Goal: Navigation & Orientation: Find specific page/section

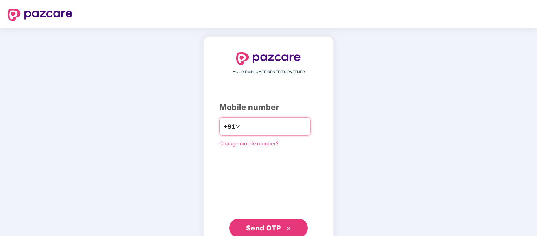
type input "**********"
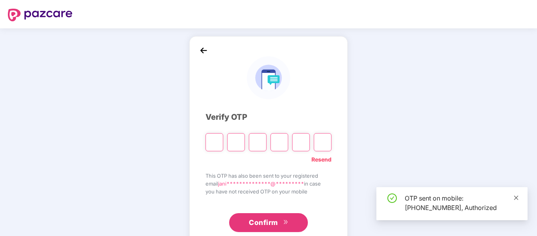
click at [516, 197] on icon "close" at bounding box center [516, 198] width 6 height 6
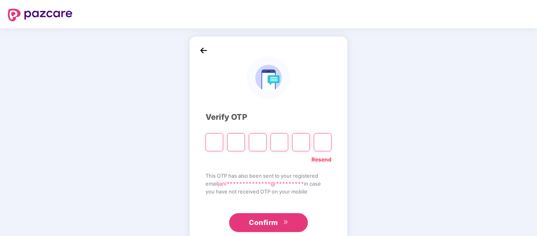
click at [213, 142] on input "Please enter verification code. Digit 1" at bounding box center [214, 142] width 18 height 18
type input "*"
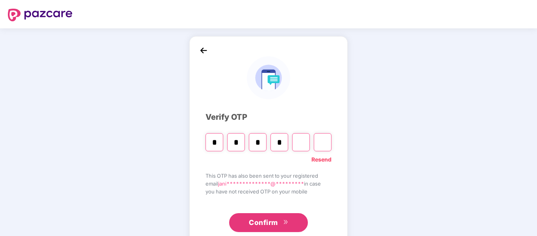
type input "*"
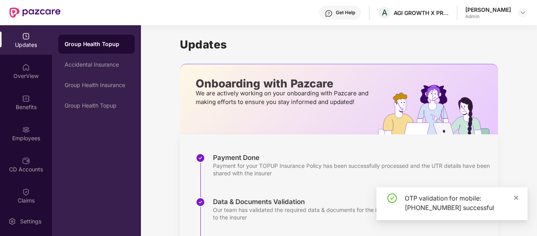
click at [514, 198] on icon "close" at bounding box center [516, 198] width 6 height 6
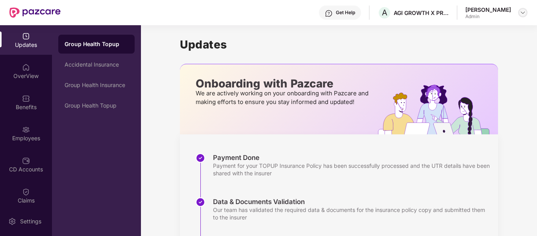
click at [524, 11] on img at bounding box center [522, 12] width 6 height 6
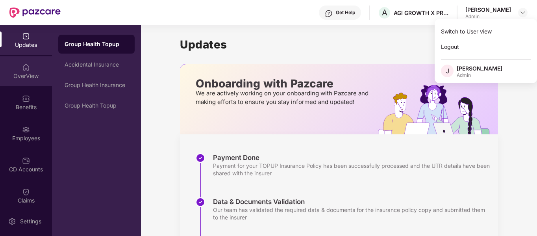
click at [23, 77] on div "OverView" at bounding box center [26, 76] width 52 height 8
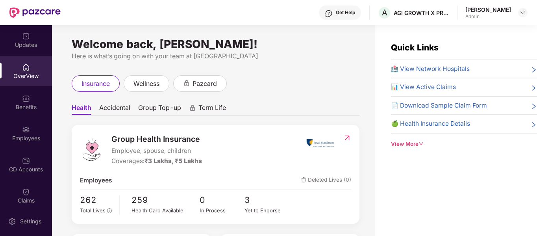
click at [410, 144] on div "View More" at bounding box center [464, 144] width 146 height 8
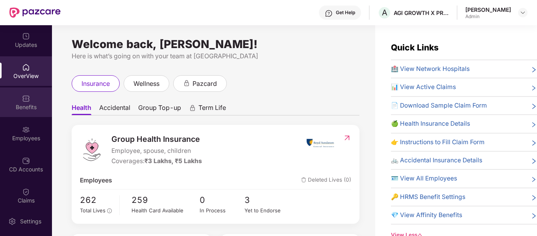
click at [19, 102] on div "Benefits" at bounding box center [26, 102] width 52 height 30
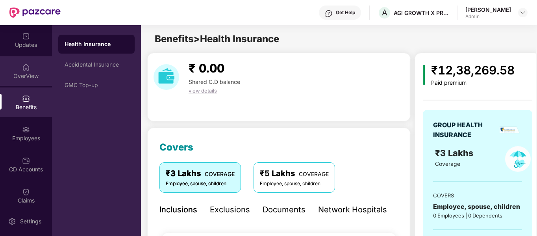
click at [22, 72] on div "OverView" at bounding box center [26, 76] width 52 height 8
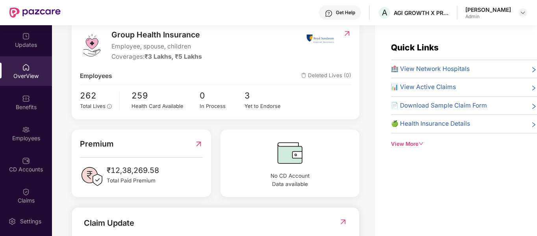
scroll to position [118, 0]
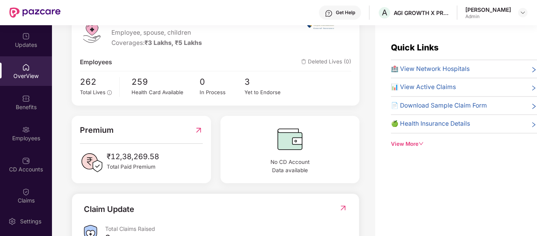
click at [196, 127] on img at bounding box center [198, 130] width 8 height 12
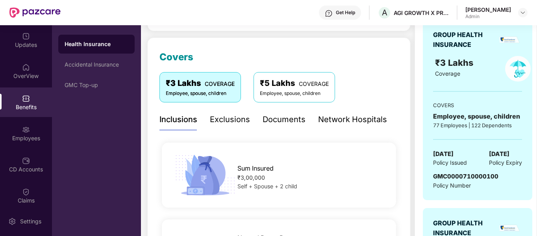
scroll to position [79, 0]
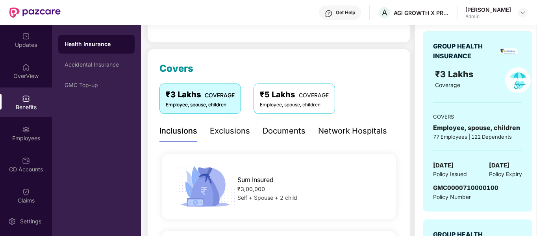
click at [296, 134] on div "Documents" at bounding box center [283, 131] width 43 height 12
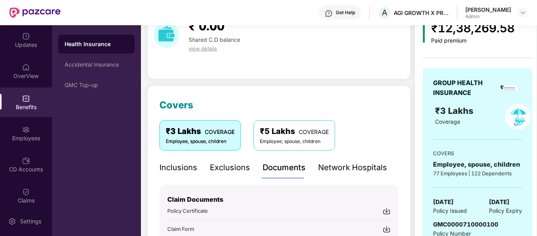
scroll to position [0, 0]
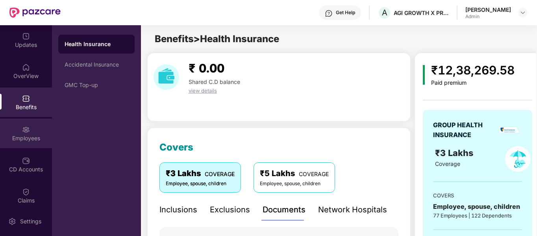
click at [26, 134] on div "Employees" at bounding box center [26, 138] width 52 height 8
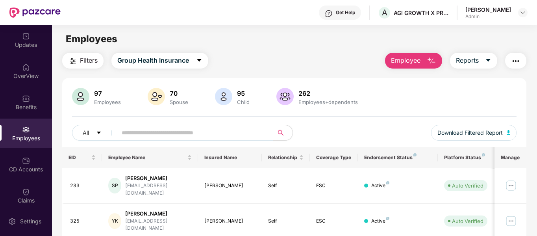
click at [516, 60] on img "button" at bounding box center [515, 60] width 9 height 9
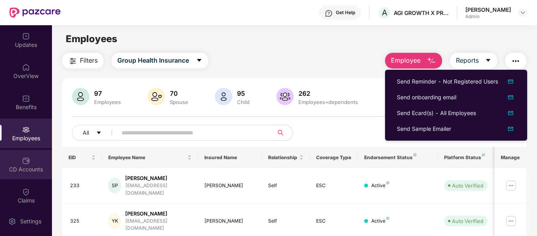
click at [19, 158] on div "CD Accounts" at bounding box center [26, 165] width 52 height 30
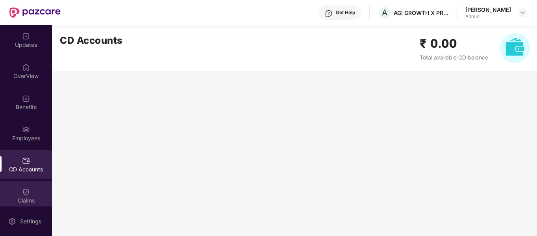
click at [17, 196] on div "Claims" at bounding box center [26, 200] width 52 height 8
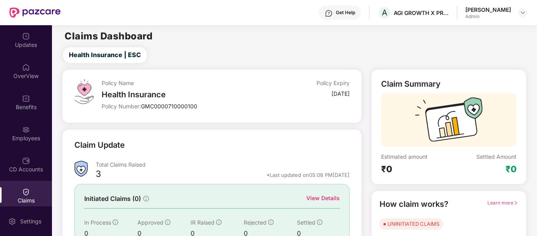
click at [23, 162] on img at bounding box center [26, 161] width 8 height 8
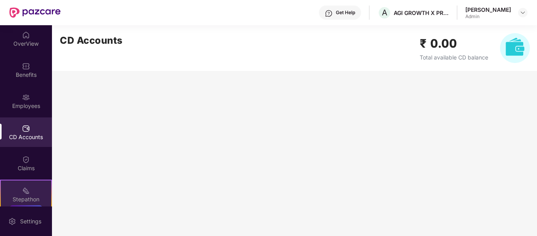
scroll to position [99, 0]
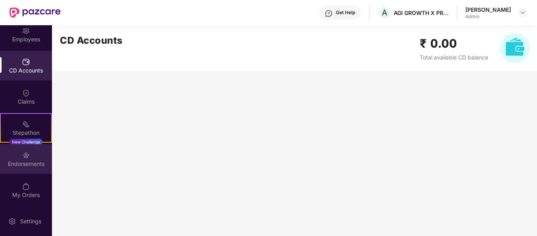
click at [24, 161] on div "Endorsements" at bounding box center [26, 164] width 52 height 8
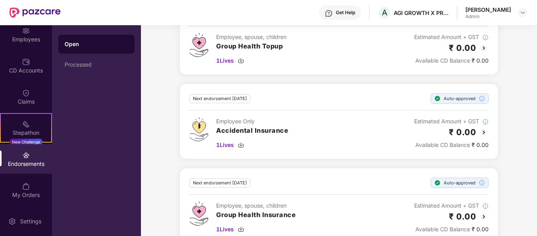
scroll to position [419, 0]
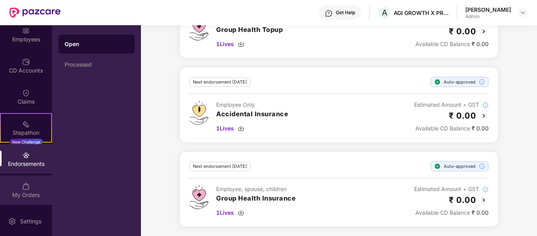
click at [22, 187] on img at bounding box center [26, 186] width 8 height 8
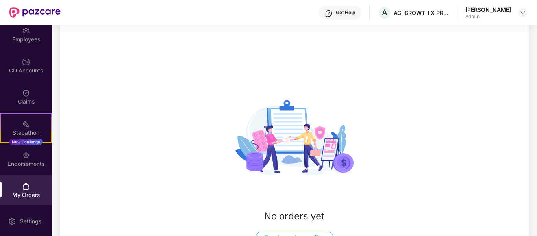
scroll to position [103, 0]
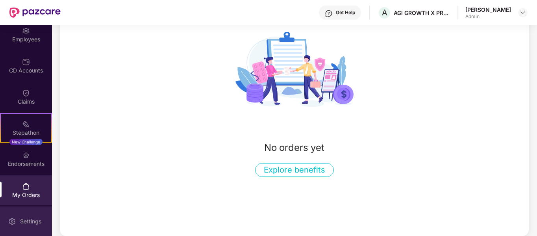
click at [22, 207] on div "Settings" at bounding box center [26, 221] width 52 height 30
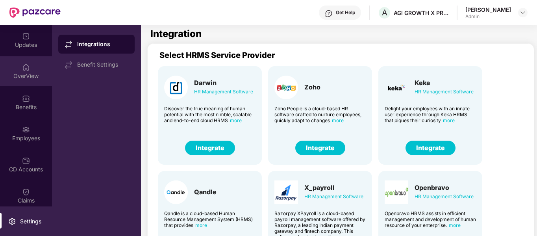
click at [20, 68] on div "OverView" at bounding box center [26, 71] width 52 height 30
